Goal: Check status

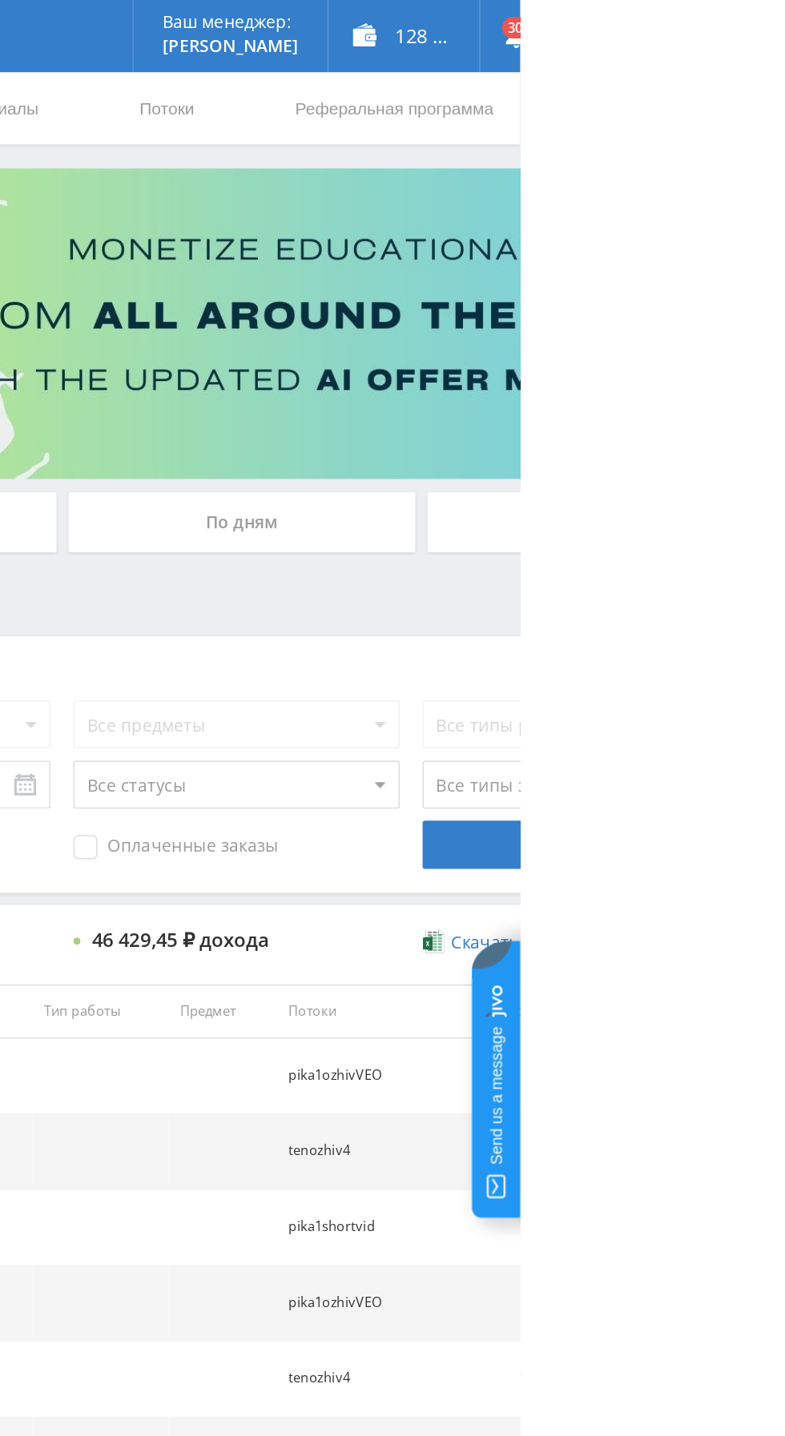
click at [588, 337] on div "По дням" at bounding box center [599, 347] width 231 height 40
click at [0, 0] on input "По дням" at bounding box center [0, 0] width 0 height 0
click at [575, 331] on div "По дням" at bounding box center [599, 347] width 231 height 40
click at [0, 0] on input "По дням" at bounding box center [0, 0] width 0 height 0
click at [561, 331] on div "По дням" at bounding box center [599, 347] width 231 height 40
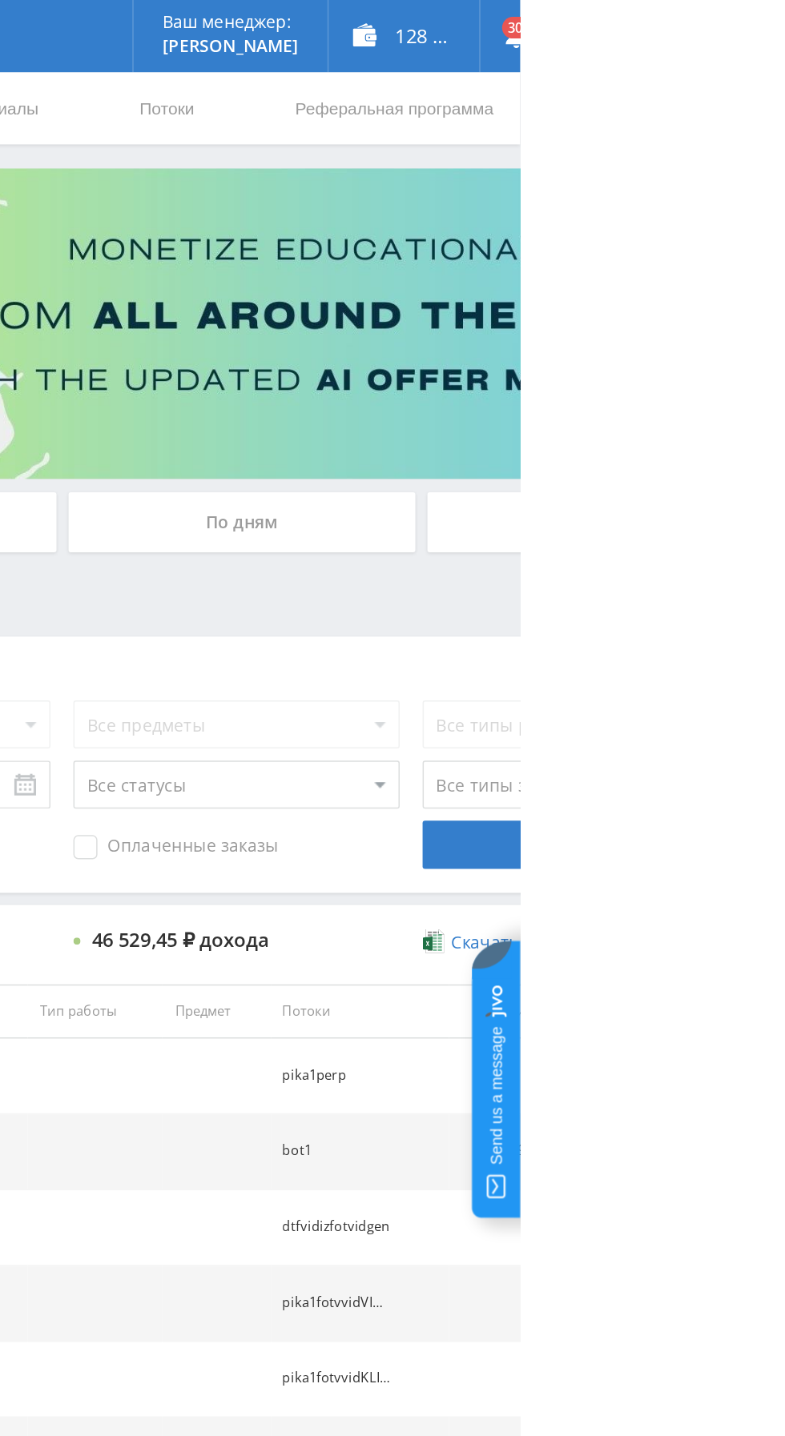
click at [0, 0] on input "По дням" at bounding box center [0, 0] width 0 height 0
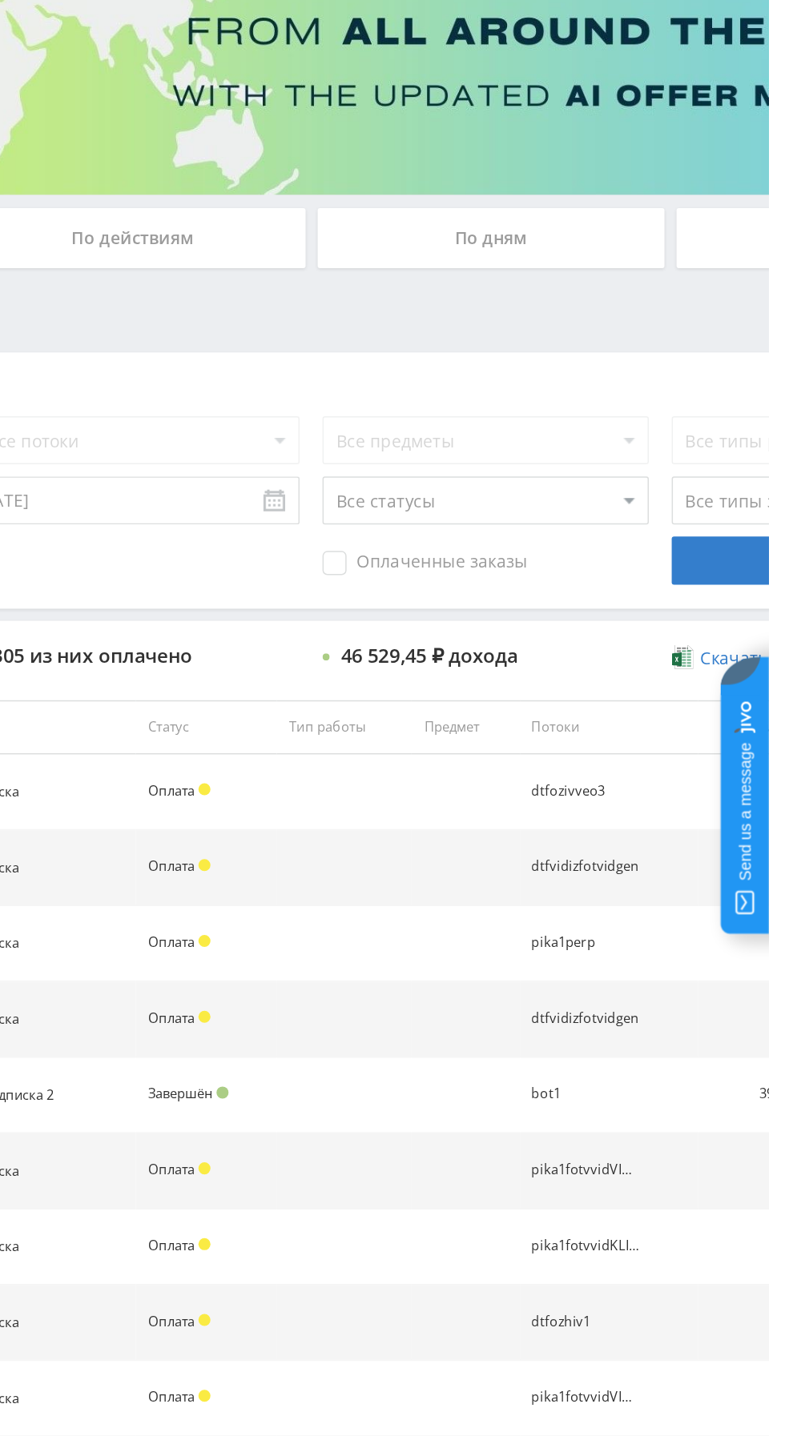
click at [614, 339] on div "По дням" at bounding box center [599, 347] width 231 height 40
click at [0, 0] on input "По дням" at bounding box center [0, 0] width 0 height 0
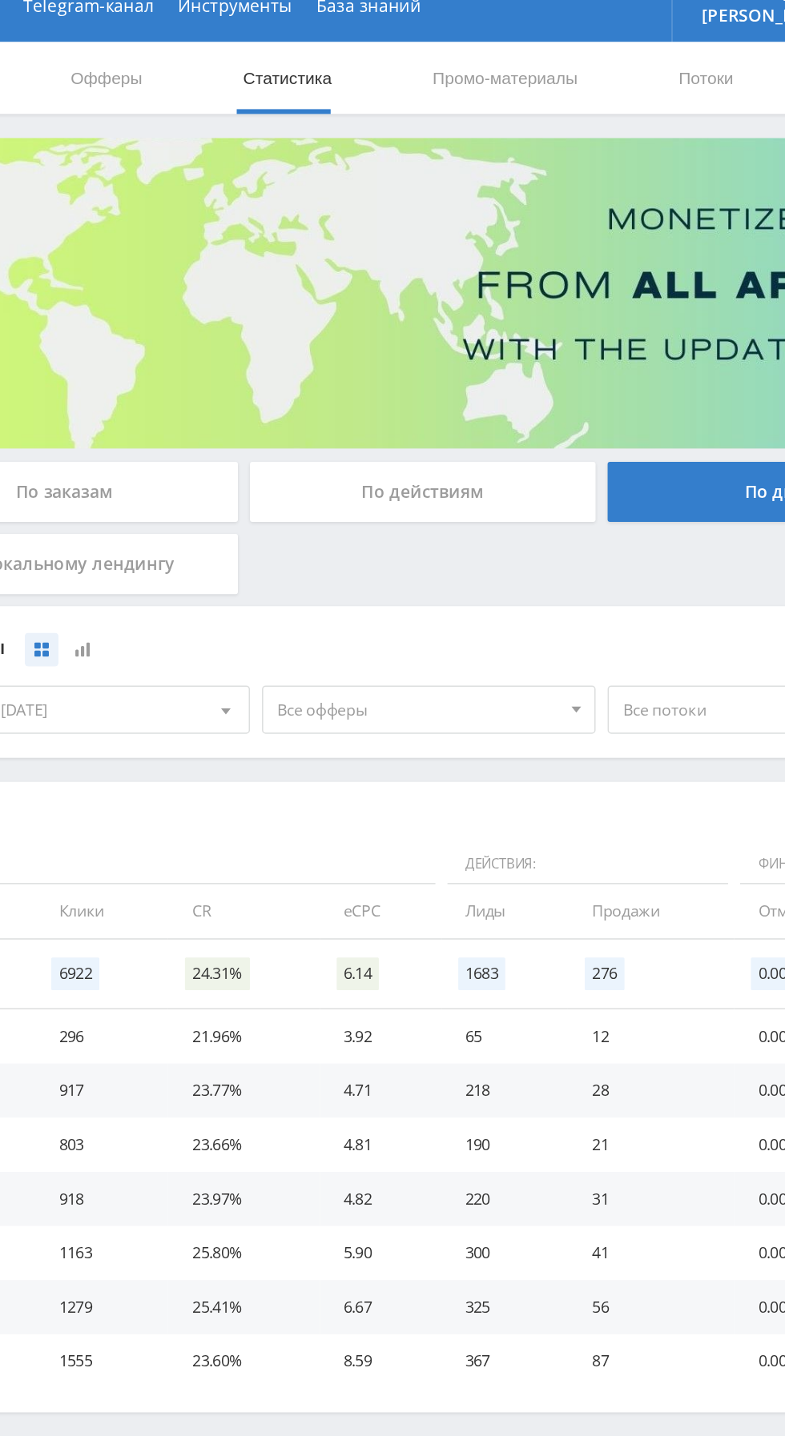
click at [287, 485] on span "Все офферы" at bounding box center [358, 492] width 187 height 30
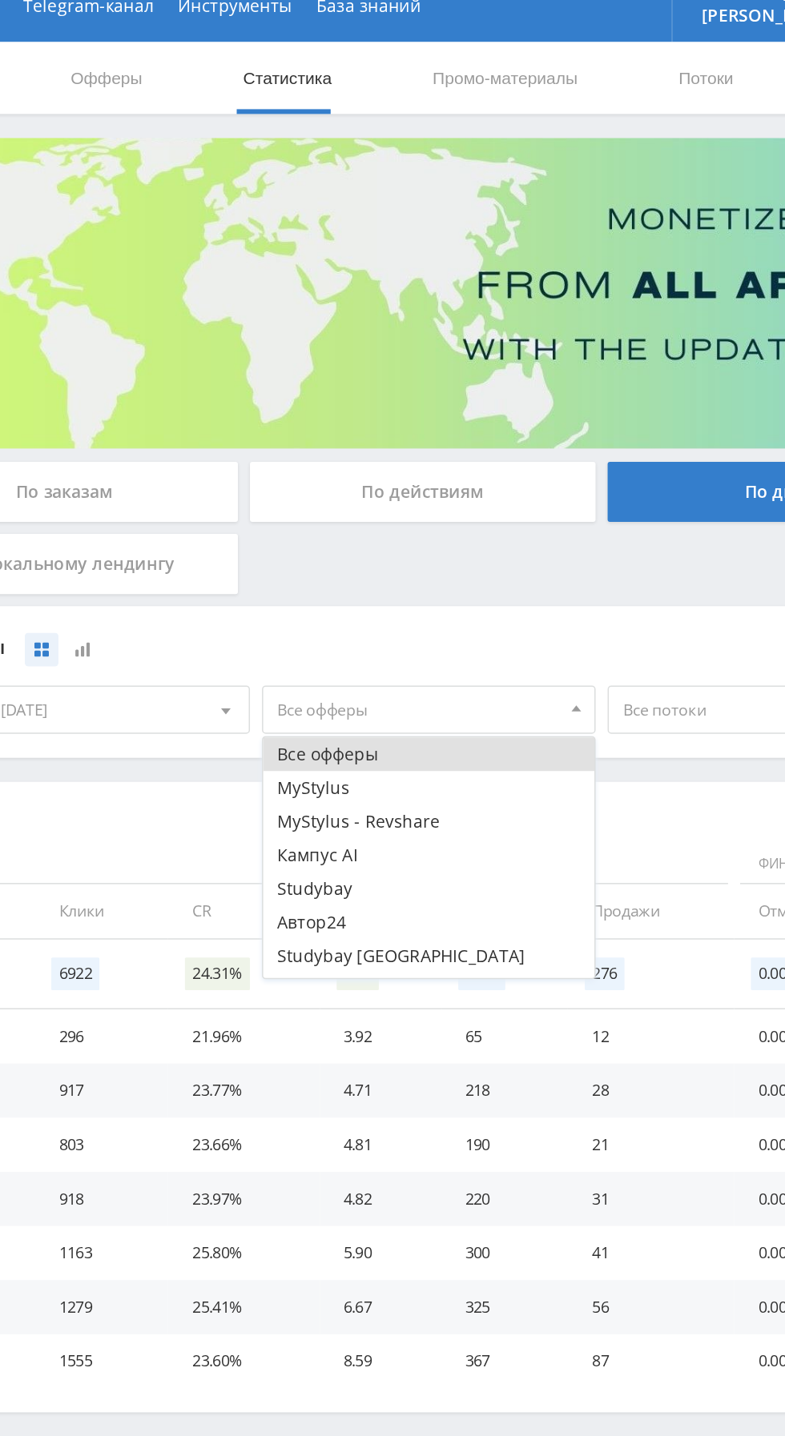
click at [277, 564] on button "MyStylus - Revshare" at bounding box center [365, 567] width 221 height 22
